Goal: Check status: Check status

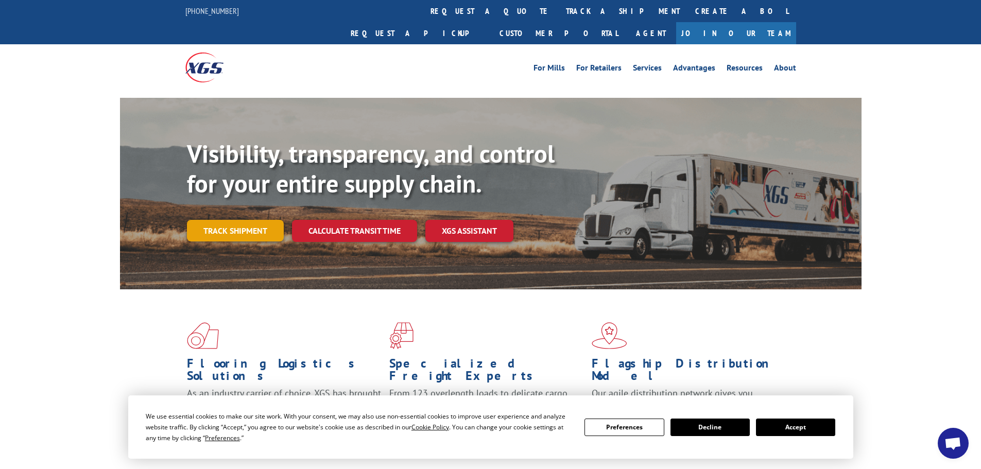
click at [244, 220] on link "Track shipment" at bounding box center [235, 231] width 97 height 22
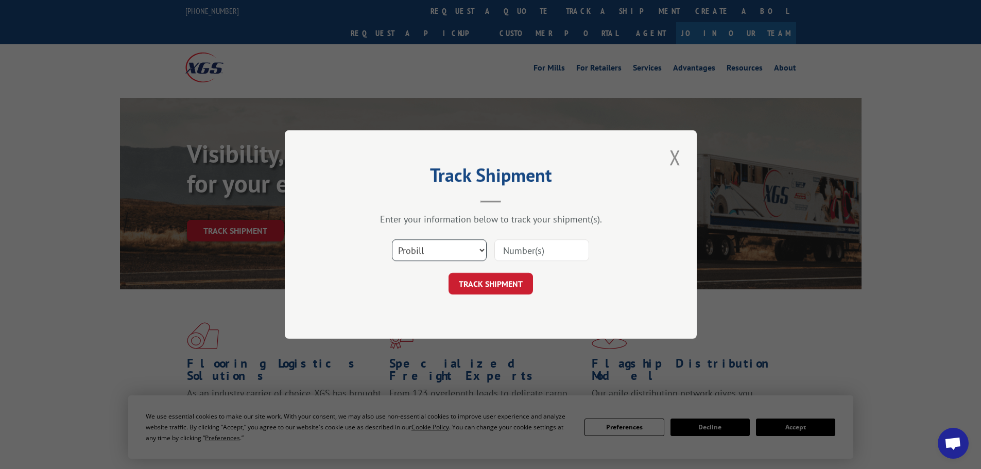
click at [422, 251] on select "Select category... Probill BOL PO" at bounding box center [439, 250] width 95 height 22
select select "po"
click at [392, 239] on select "Select category... Probill BOL PO" at bounding box center [439, 250] width 95 height 22
click at [557, 253] on input at bounding box center [541, 250] width 95 height 22
paste input "31506163"
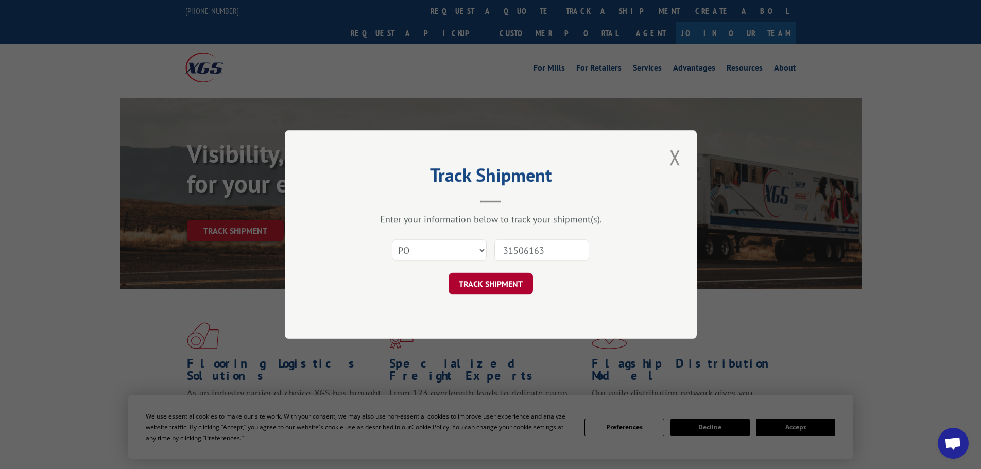
type input "31506163"
click at [491, 282] on button "TRACK SHIPMENT" at bounding box center [490, 284] width 84 height 22
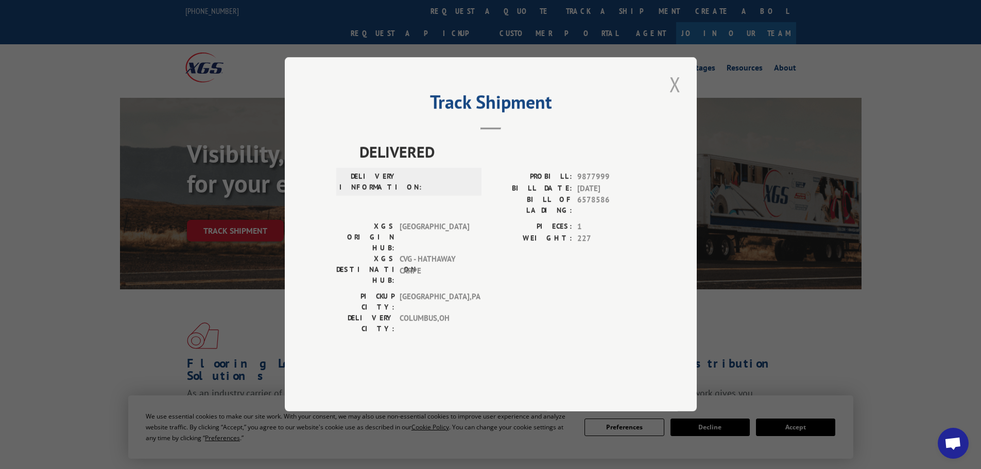
click at [675, 98] on button "Close modal" at bounding box center [675, 84] width 18 height 28
